Goal: Information Seeking & Learning: Learn about a topic

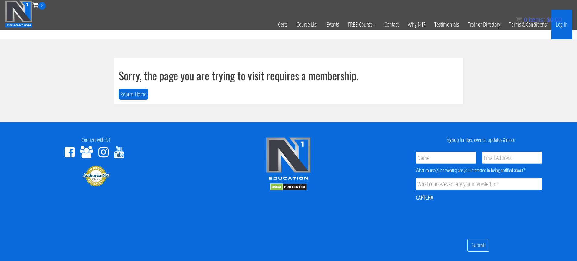
click at [560, 25] on link "Log In" at bounding box center [561, 25] width 21 height 30
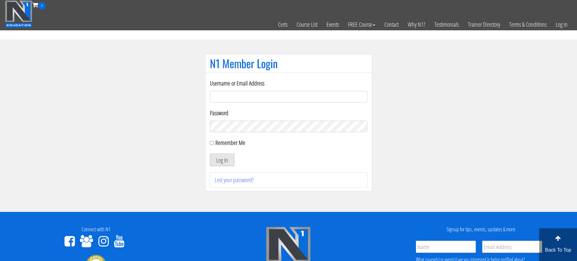
type input "piotrladniak1@gmail.com"
click at [222, 158] on button "Log In" at bounding box center [222, 159] width 25 height 13
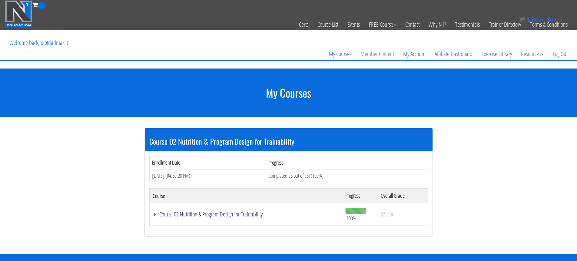
click at [242, 213] on link "Course 02 Nutrition & Program Design for Trainability" at bounding box center [246, 214] width 187 height 6
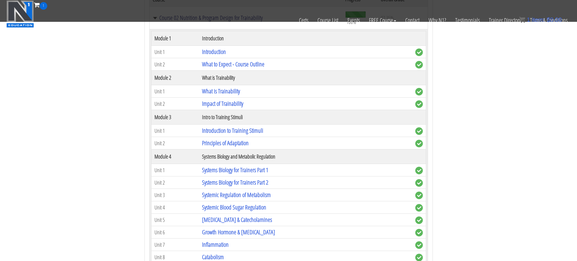
scroll to position [159, 0]
click at [234, 218] on link "[MEDICAL_DATA] & Catecholamines" at bounding box center [237, 219] width 70 height 8
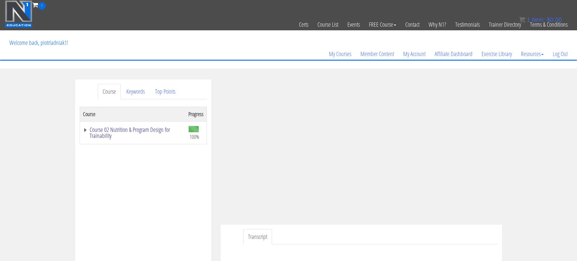
click at [85, 130] on link "Course 02 Nutrition & Program Design for Trainability" at bounding box center [132, 133] width 99 height 12
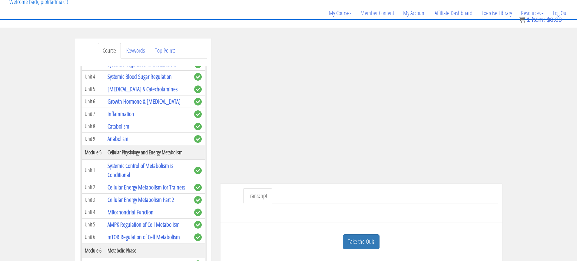
scroll to position [42, 0]
